Goal: Navigation & Orientation: Find specific page/section

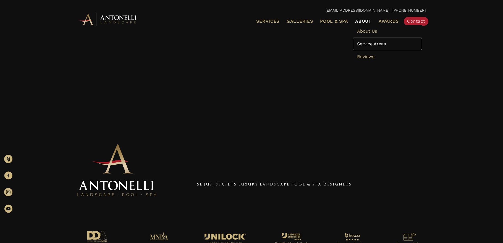
click at [371, 43] on span "Service Areas" at bounding box center [371, 43] width 29 height 5
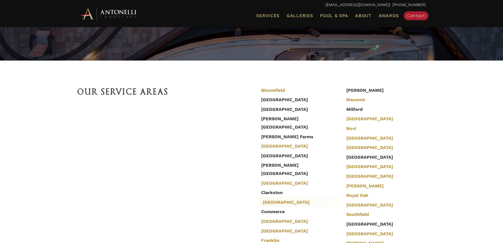
scroll to position [126, 0]
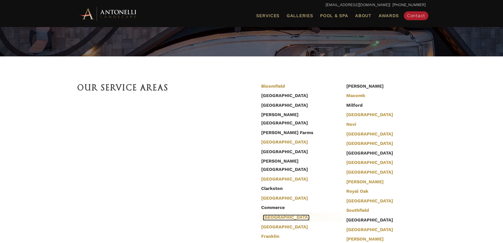
click at [270, 214] on link "[GEOGRAPHIC_DATA]" at bounding box center [286, 217] width 47 height 6
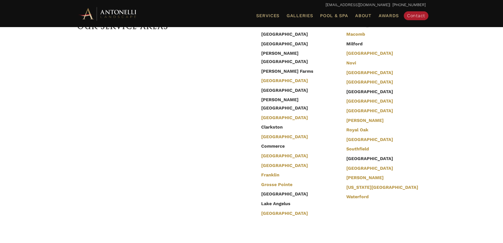
scroll to position [1162, 0]
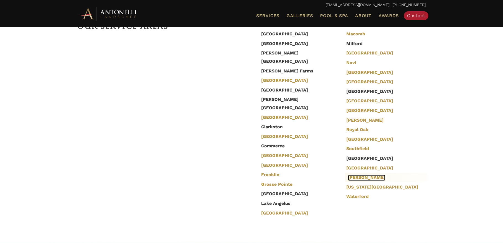
click at [356, 175] on link "[PERSON_NAME]" at bounding box center [366, 178] width 37 height 6
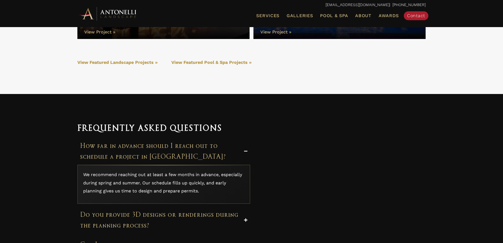
scroll to position [1908, 0]
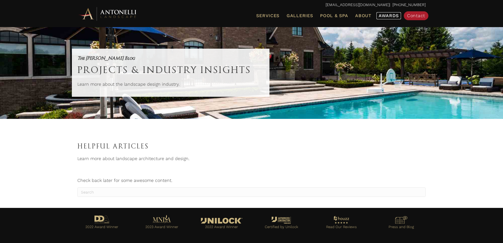
click at [388, 14] on span "Awards" at bounding box center [389, 15] width 20 height 5
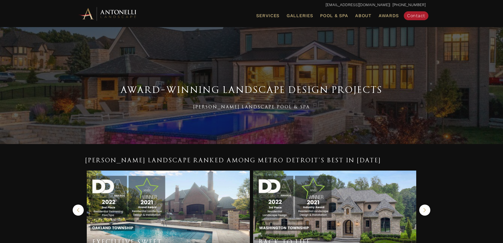
click at [96, 19] on img at bounding box center [107, 13] width 61 height 15
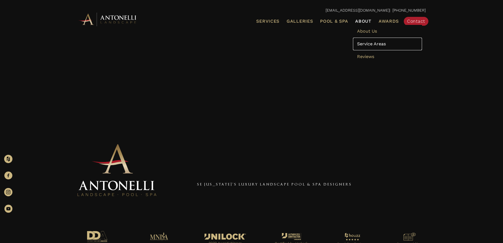
click at [365, 43] on span "Service Areas" at bounding box center [371, 43] width 29 height 5
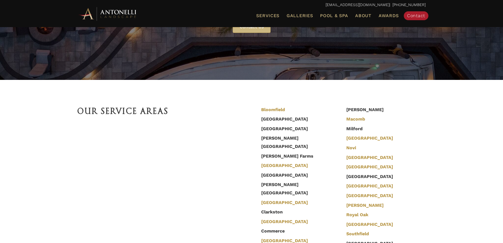
scroll to position [214, 0]
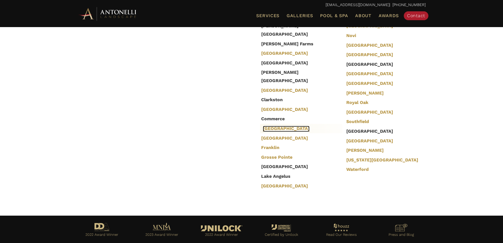
click at [269, 126] on link "Detroit" at bounding box center [286, 129] width 47 height 6
